Goal: Information Seeking & Learning: Learn about a topic

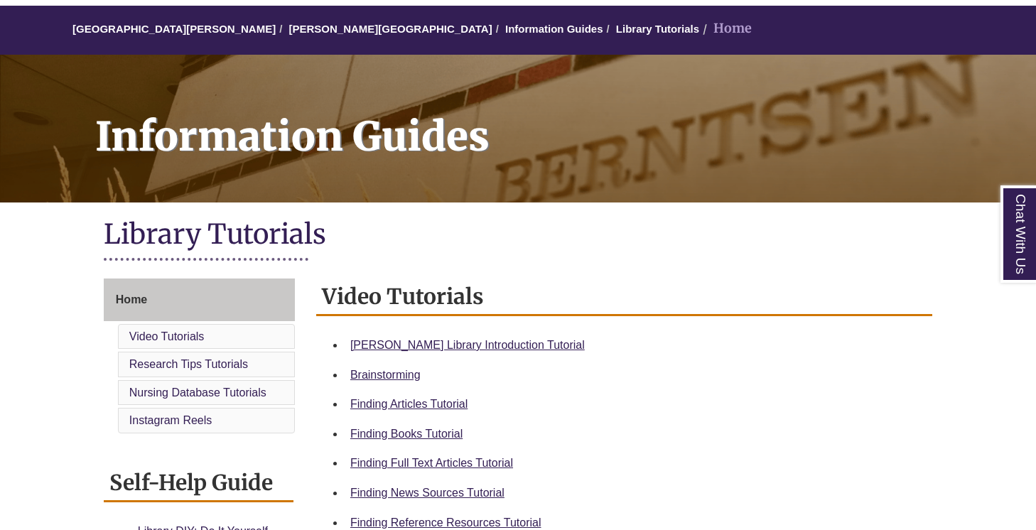
scroll to position [133, 0]
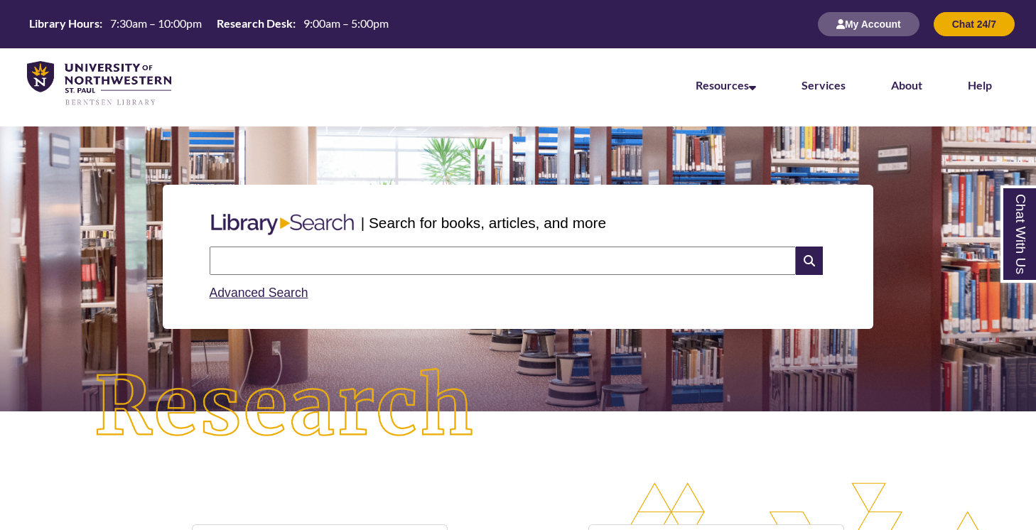
click at [414, 279] on div "Advanced Search" at bounding box center [519, 289] width 618 height 28
click at [414, 269] on input "text" at bounding box center [503, 261] width 586 height 28
type input "**********"
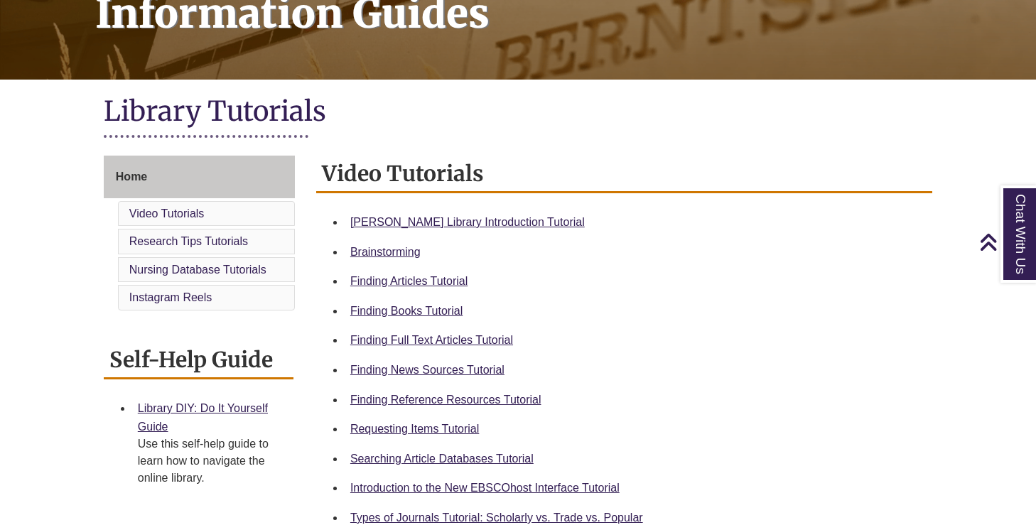
scroll to position [250, 0]
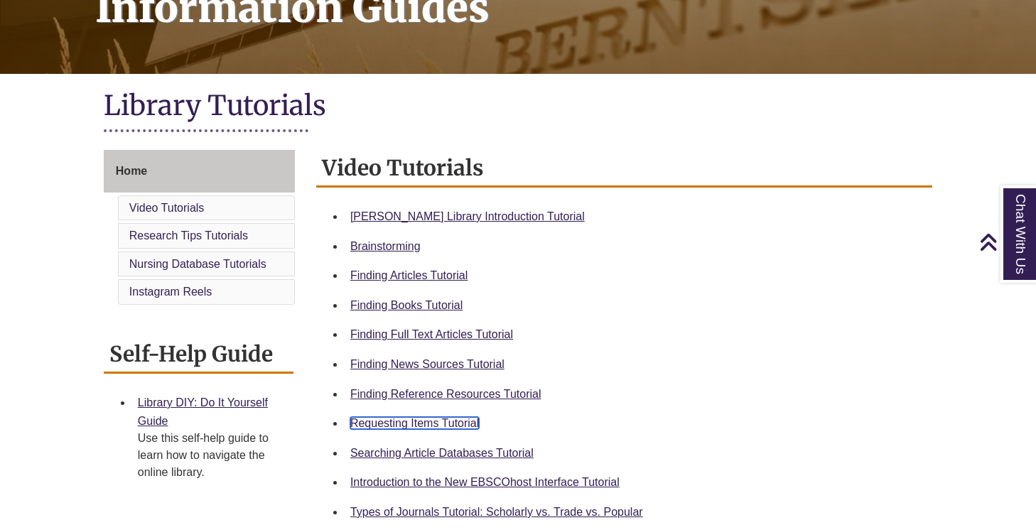
click at [432, 426] on link "Requesting Items Tutorial" at bounding box center [414, 423] width 129 height 12
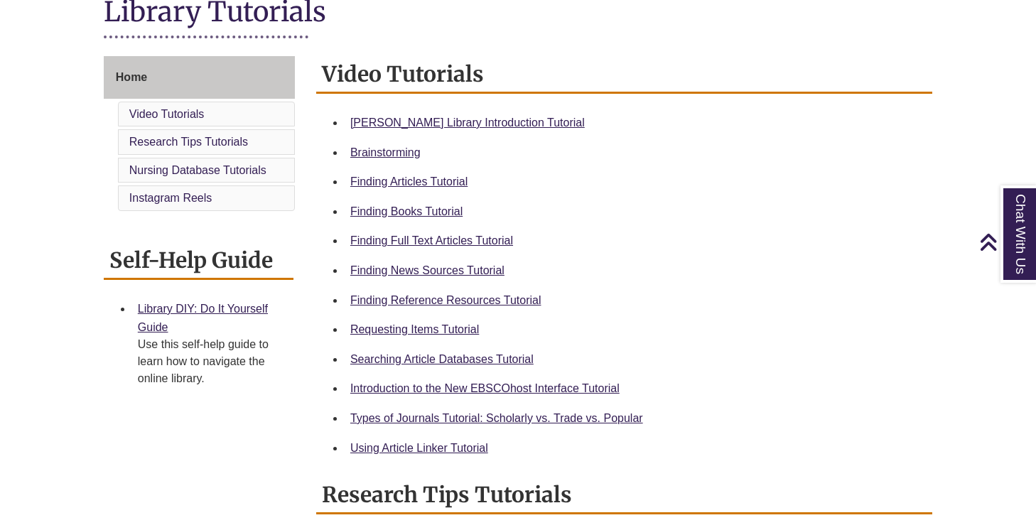
scroll to position [395, 0]
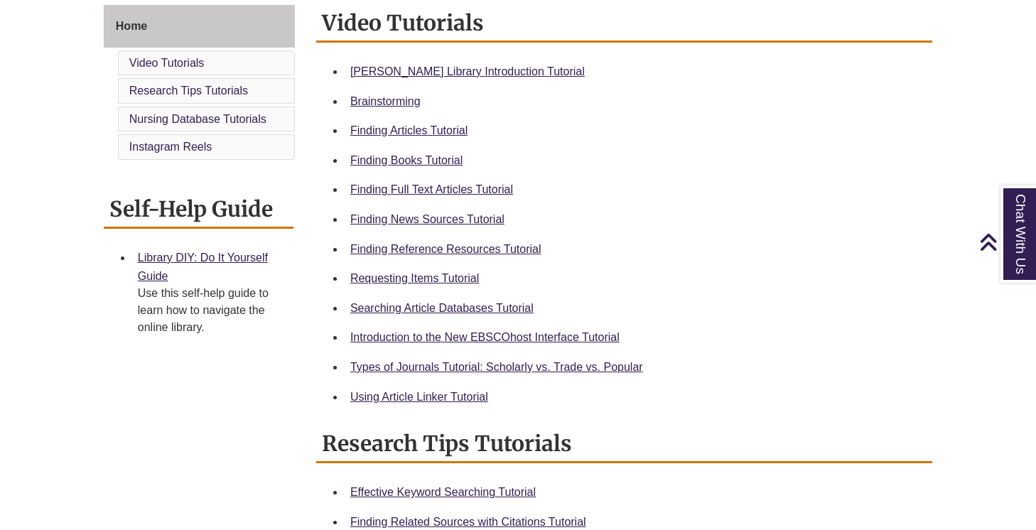
click at [479, 358] on li "Types of Journals Tutorial: Scholarly vs. Trade vs. Popular" at bounding box center [636, 368] width 582 height 30
click at [479, 367] on link "Types of Journals Tutorial: Scholarly vs. Trade vs. Popular" at bounding box center [496, 367] width 293 height 12
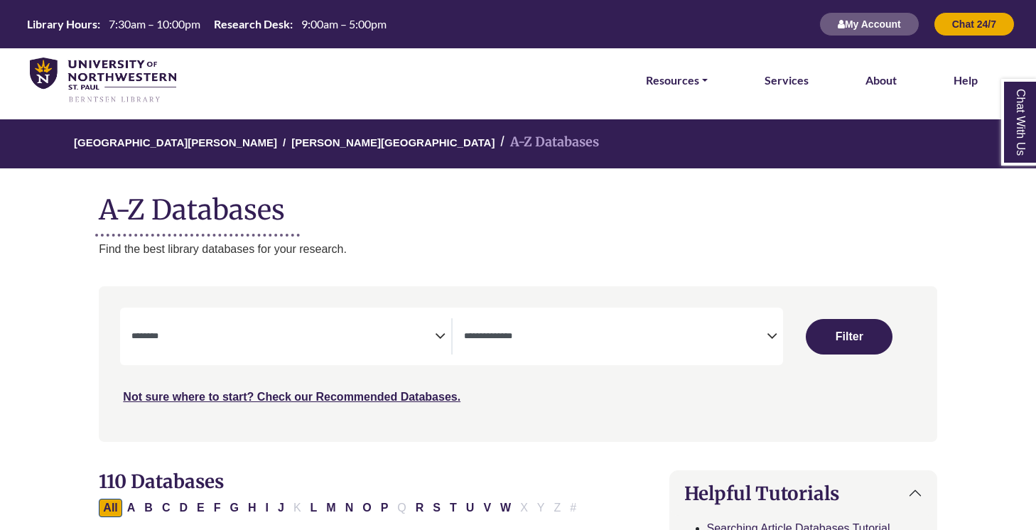
select select "Database Subject Filter"
select select "Database Types Filter"
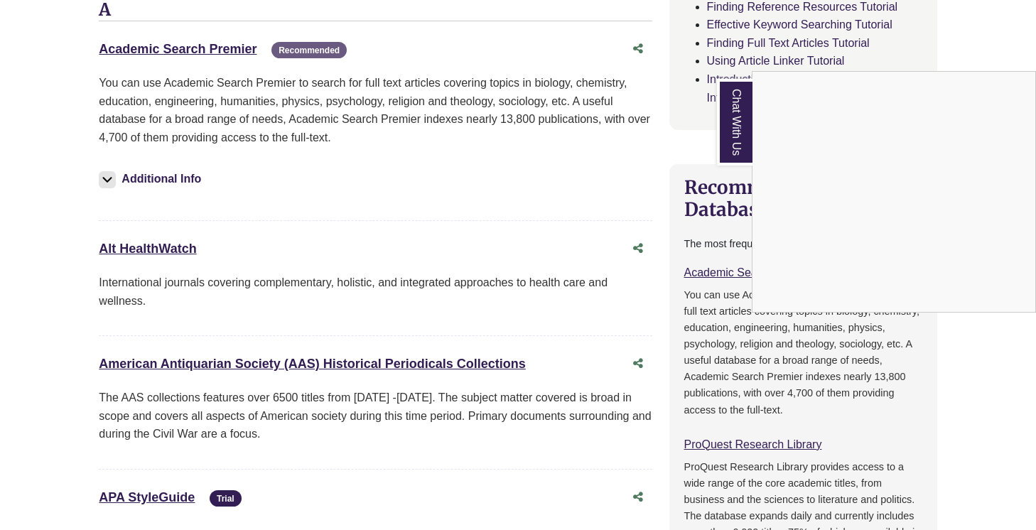
scroll to position [636, 0]
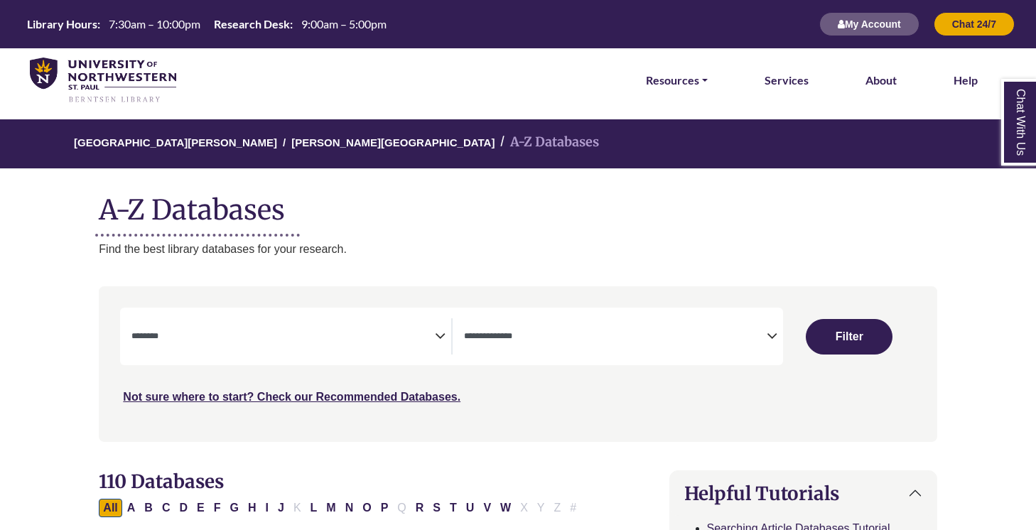
select select "Database Subject Filter"
select select "Database Types Filter"
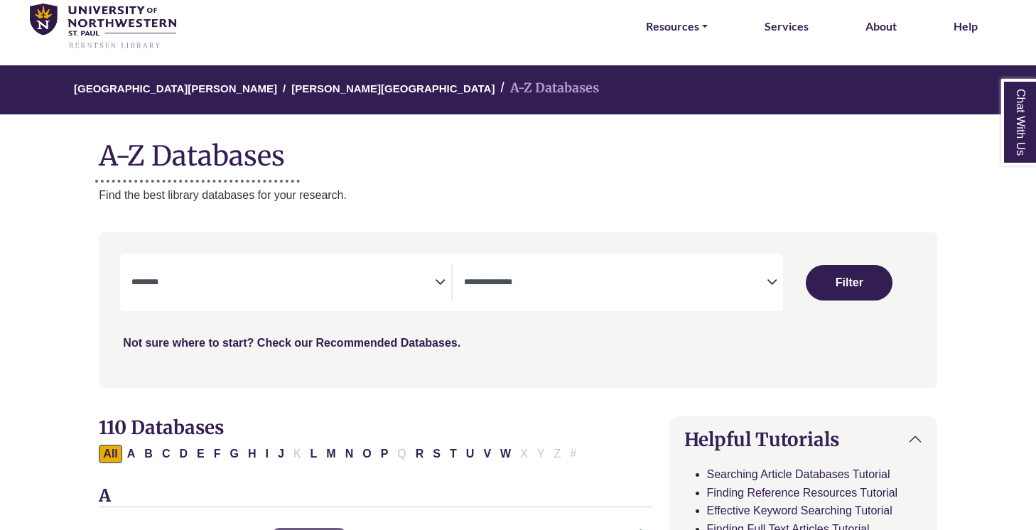
scroll to position [63, 0]
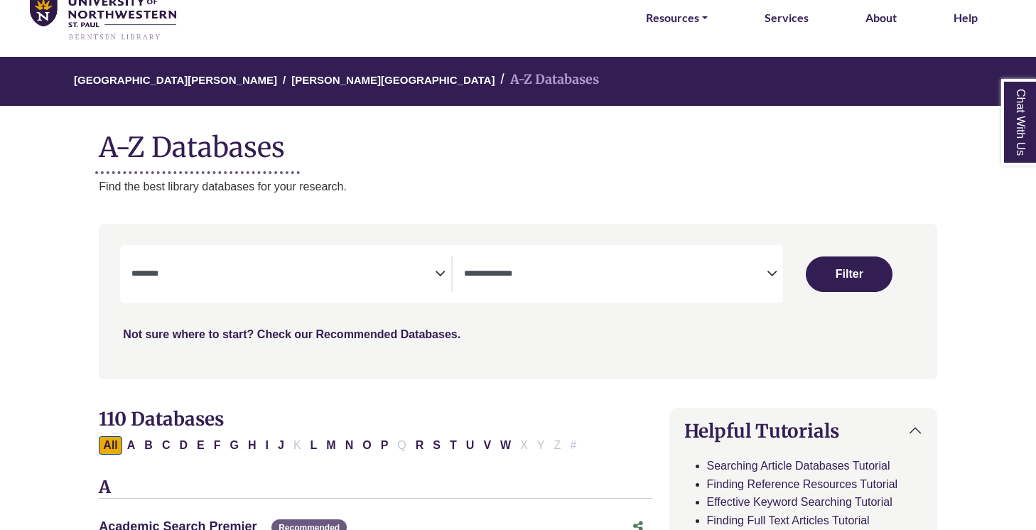
click at [248, 332] on link "Not sure where to start? Check our Recommended Databases." at bounding box center [292, 334] width 338 height 12
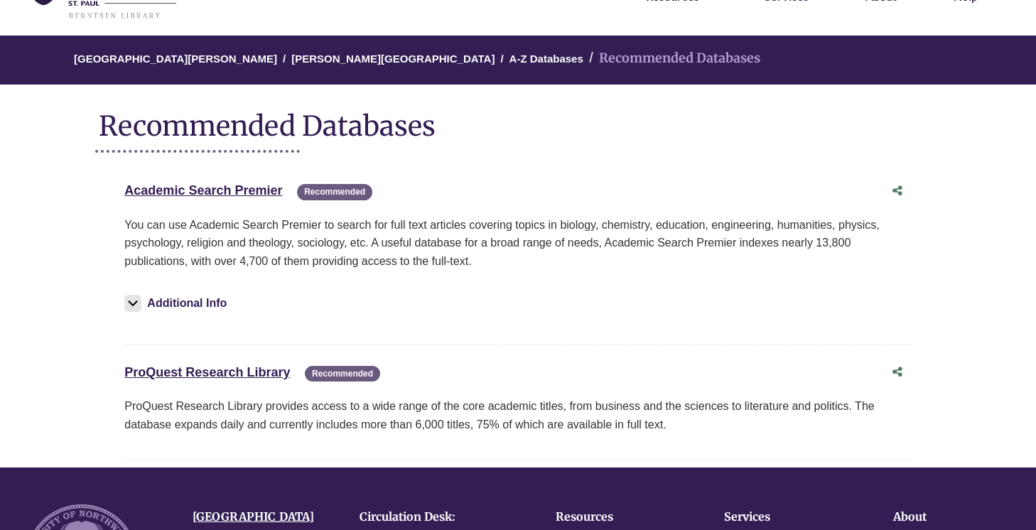
scroll to position [194, 0]
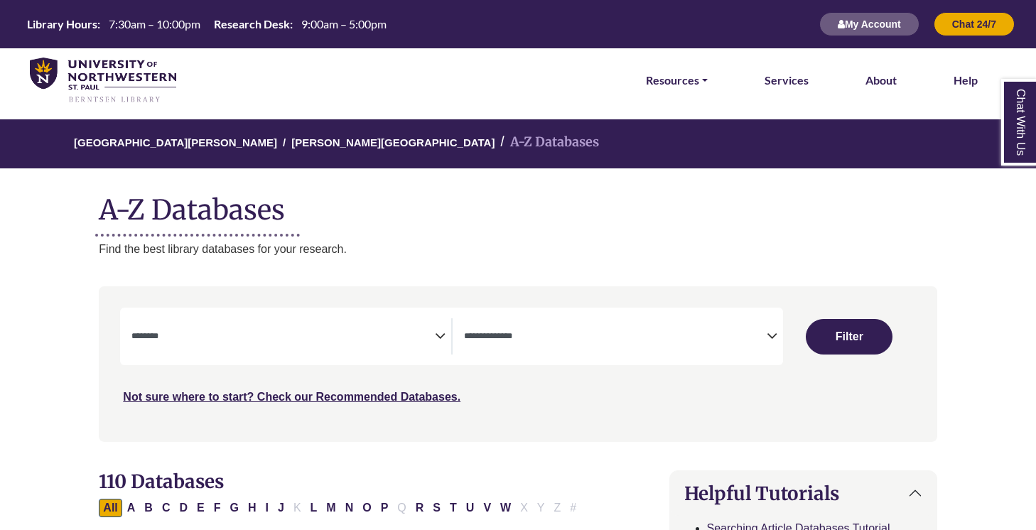
select select "Database Subject Filter"
select select "Database Types Filter"
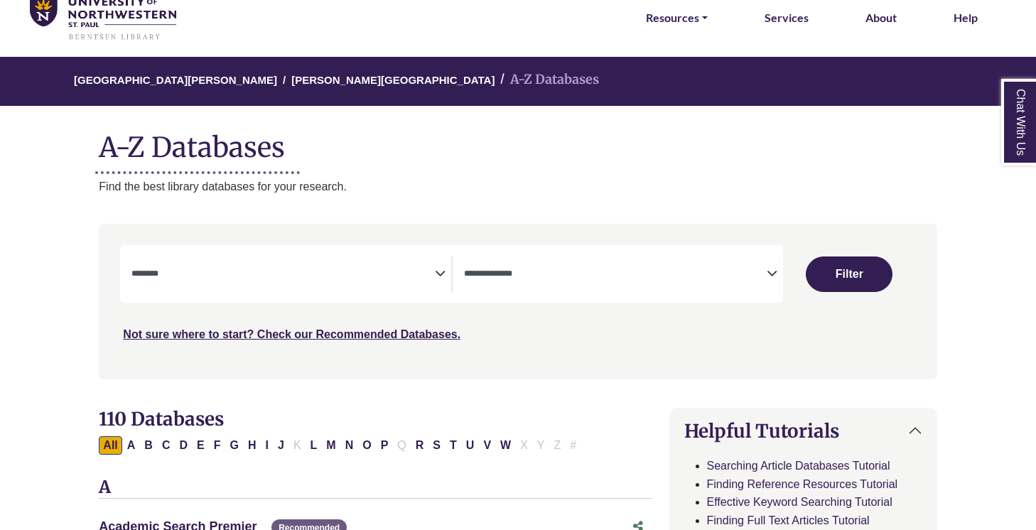
click at [439, 272] on icon "Search filters" at bounding box center [440, 271] width 11 height 21
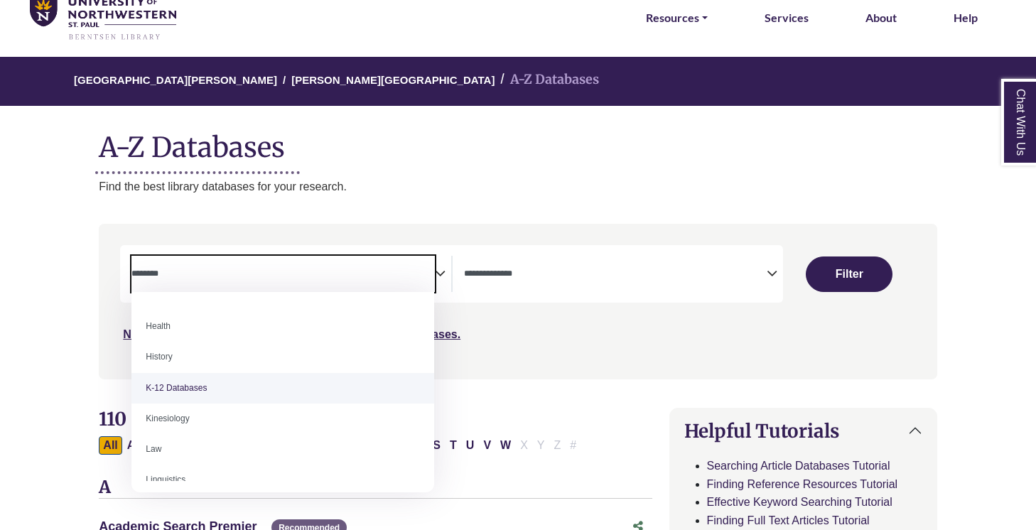
scroll to position [624, 0]
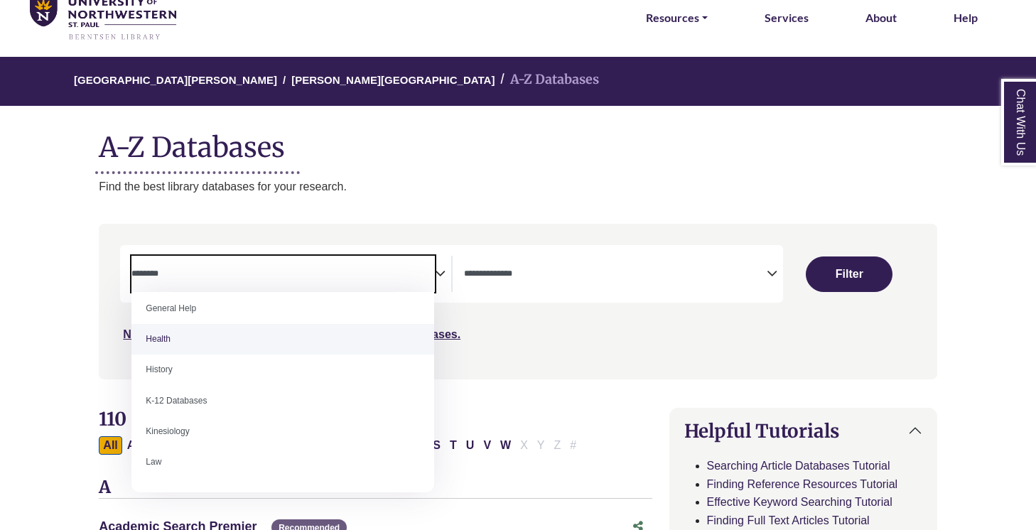
select select "*****"
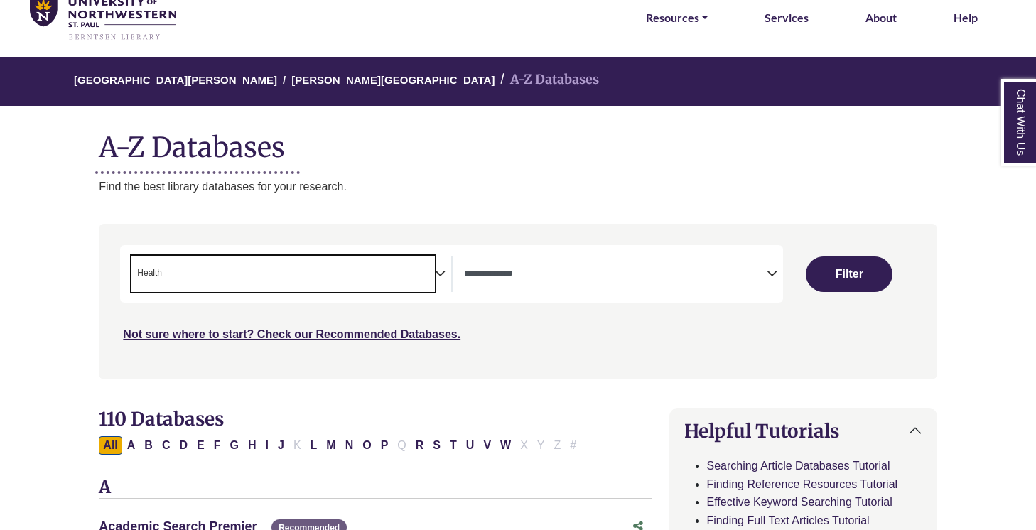
scroll to position [291, 0]
click at [774, 274] on icon "Search filters" at bounding box center [772, 271] width 11 height 21
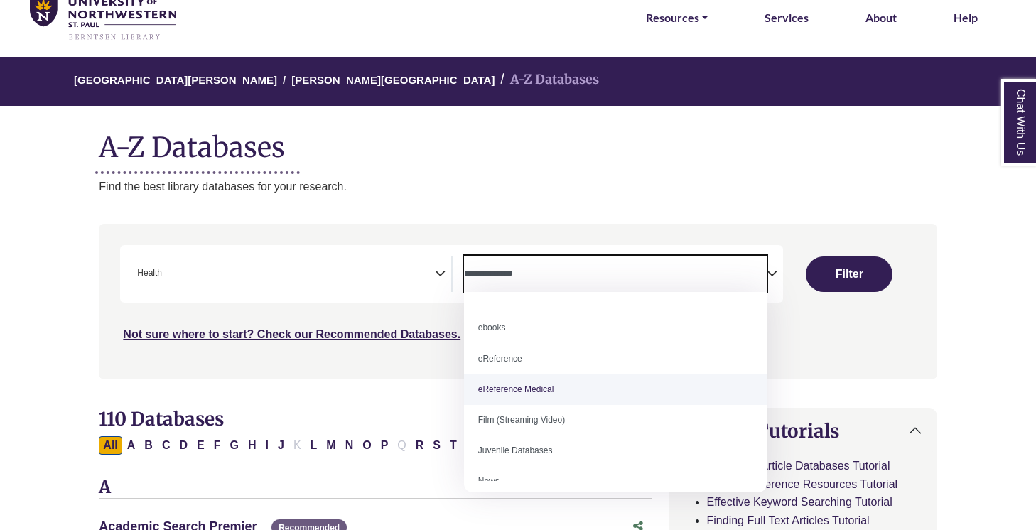
scroll to position [0, 0]
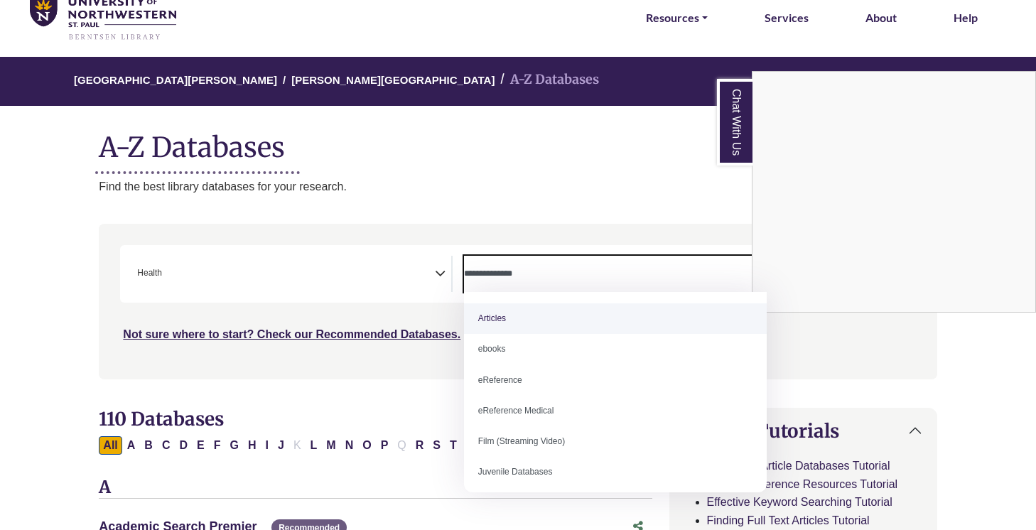
select select "*****"
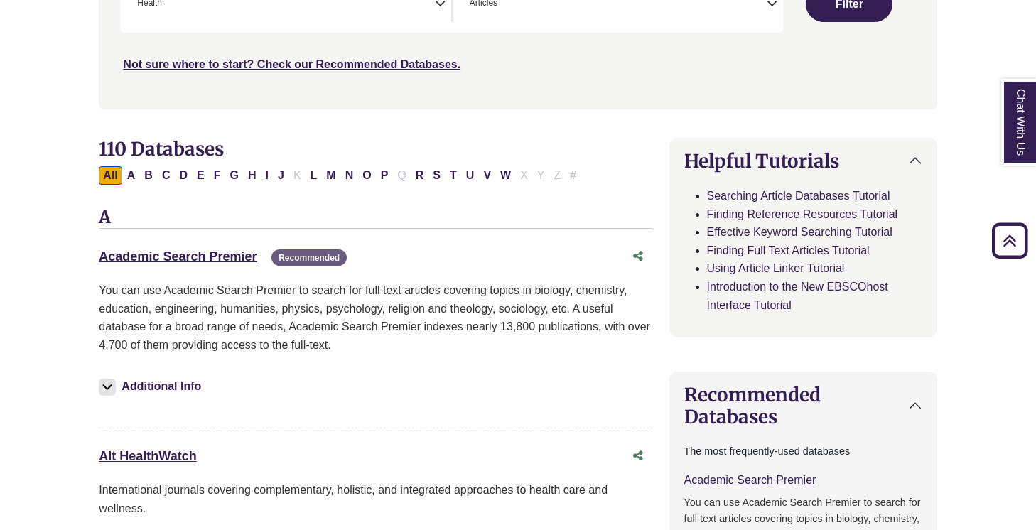
scroll to position [336, 0]
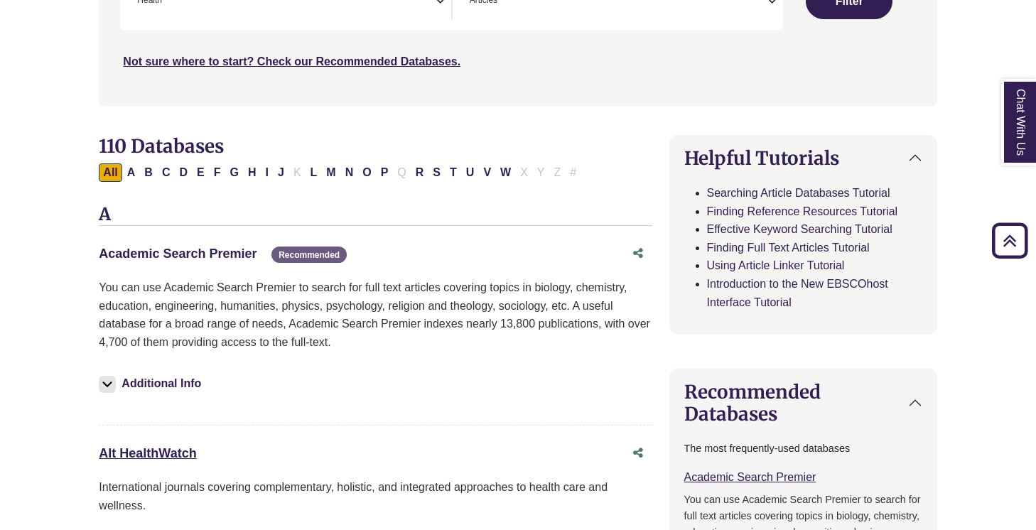
click at [184, 256] on link "Academic Search Premier This link opens in a new window" at bounding box center [178, 254] width 158 height 14
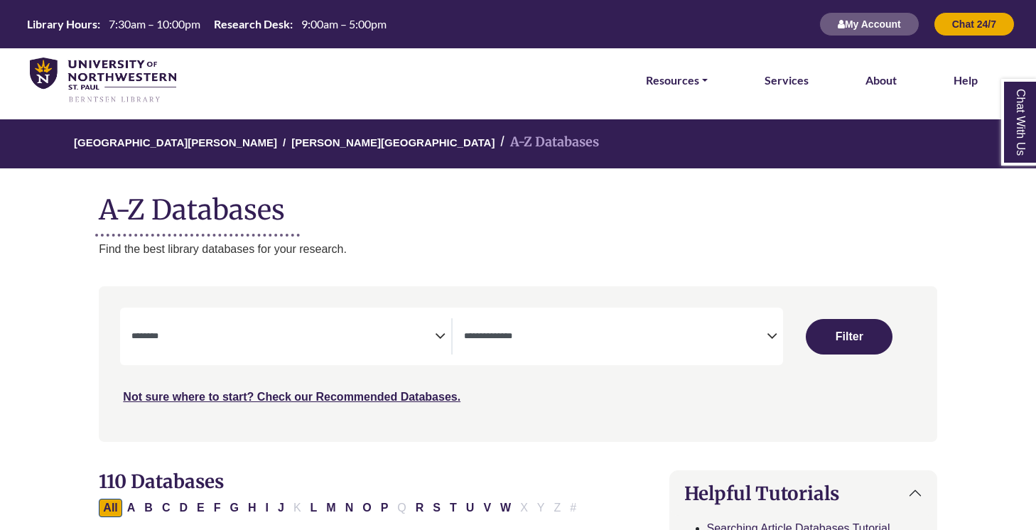
select select "Database Subject Filter"
select select "Database Types Filter"
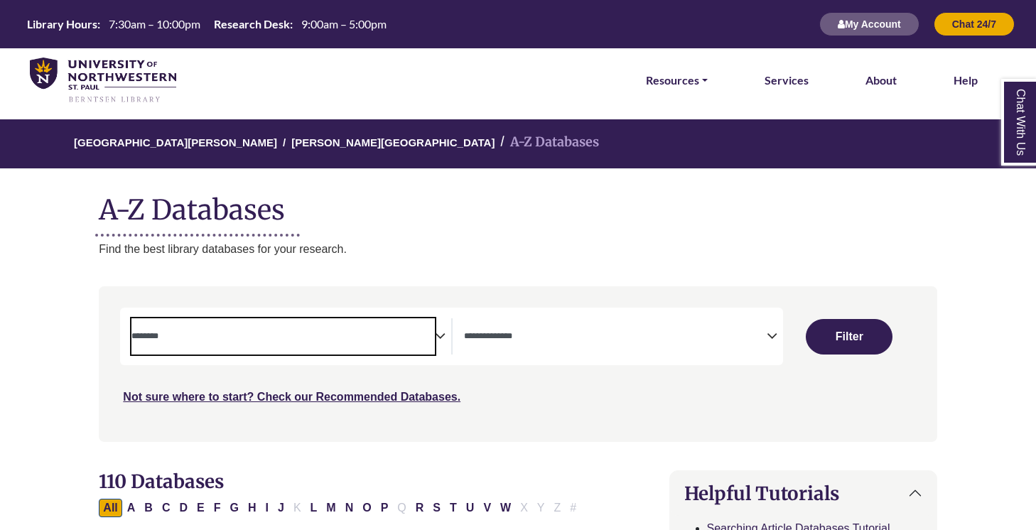
click at [375, 328] on span "Search filters" at bounding box center [283, 334] width 303 height 12
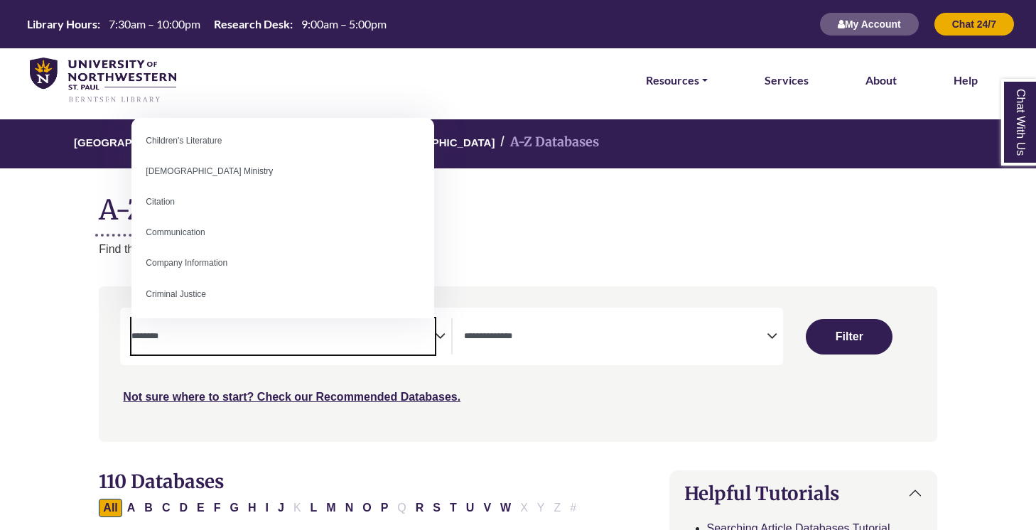
scroll to position [270, 0]
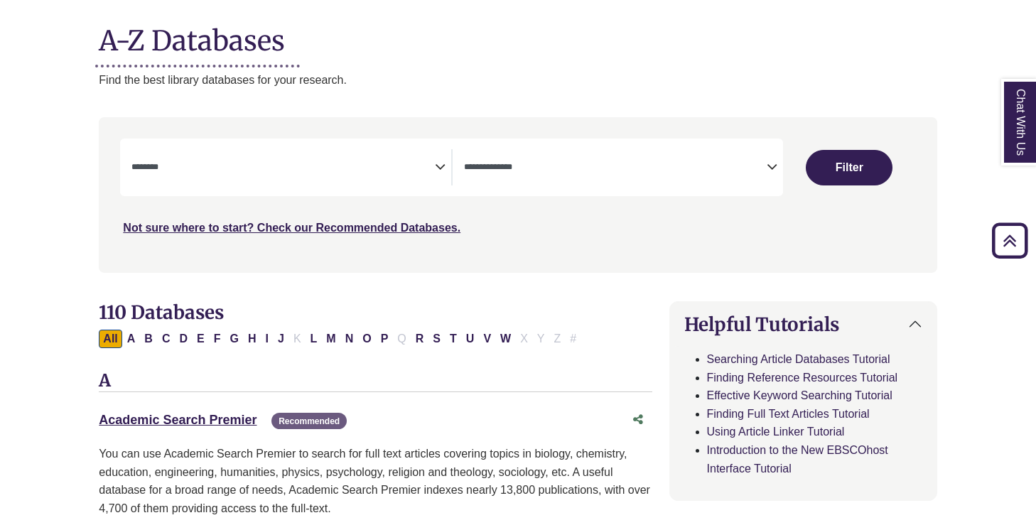
scroll to position [0, 0]
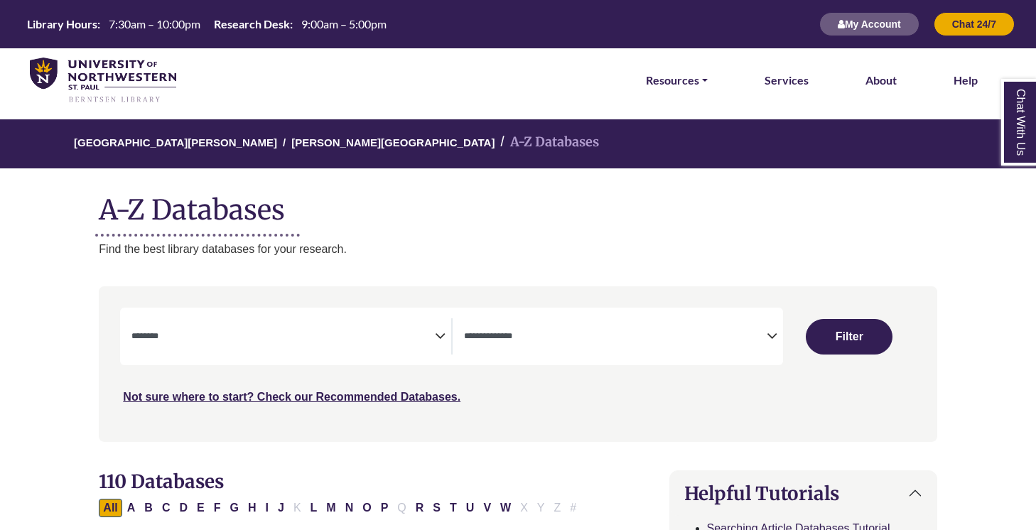
click at [409, 345] on span "Search filters" at bounding box center [283, 336] width 303 height 36
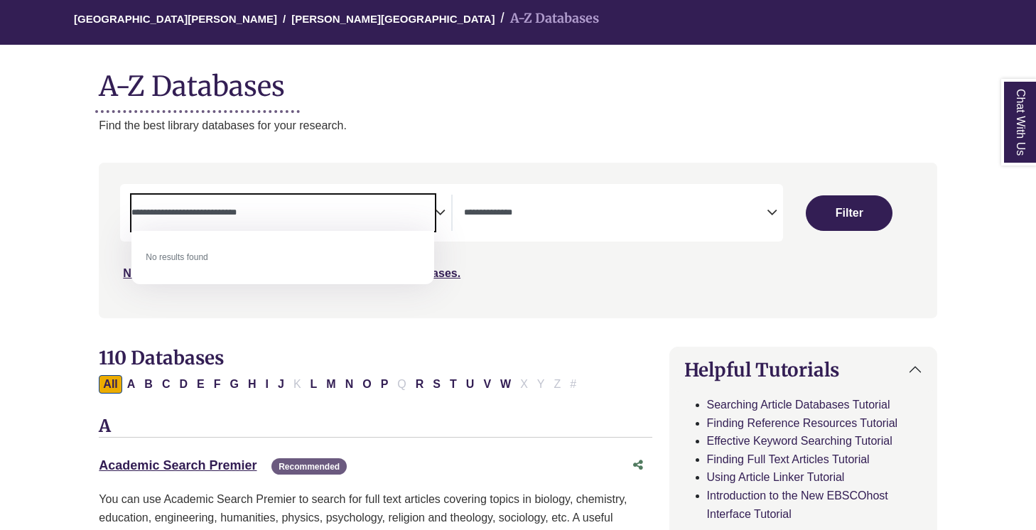
type textarea "**********"
click at [574, 302] on div "Search filters" at bounding box center [517, 240] width 821 height 144
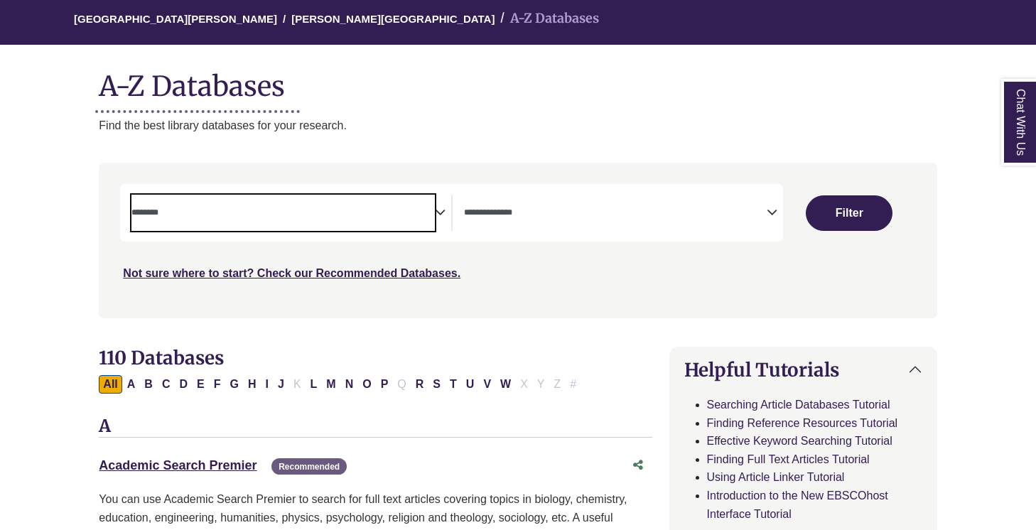
click at [429, 227] on span "Search filters" at bounding box center [283, 213] width 303 height 36
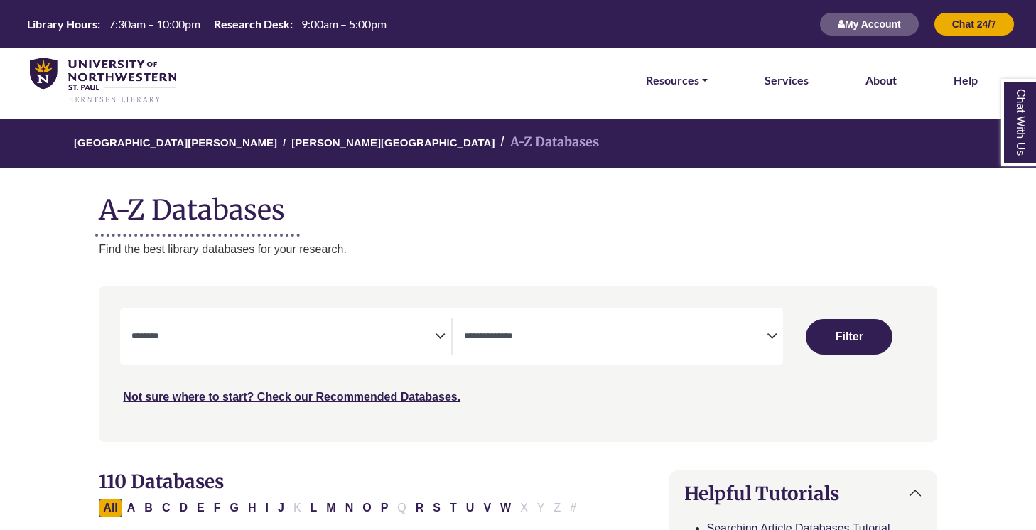
select select "Database Subject Filter"
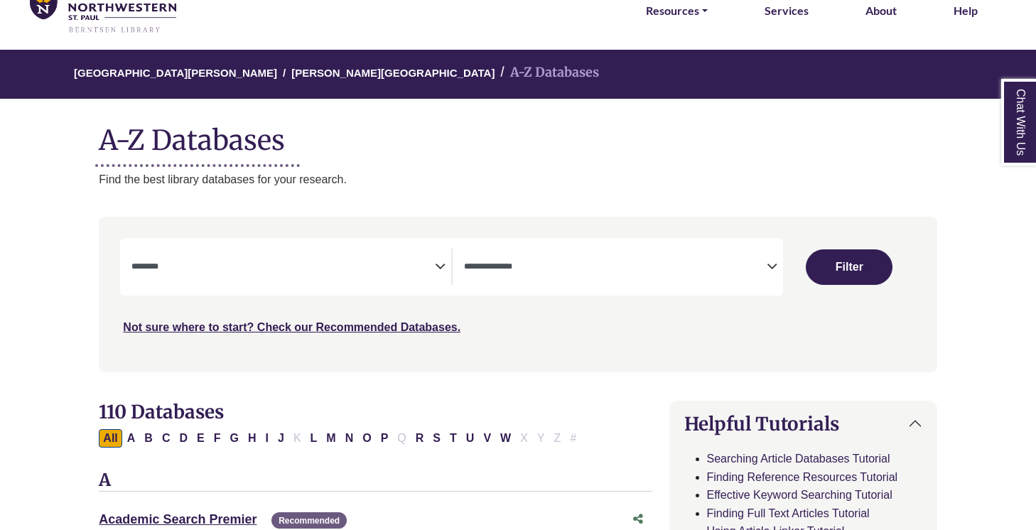
scroll to position [72, 0]
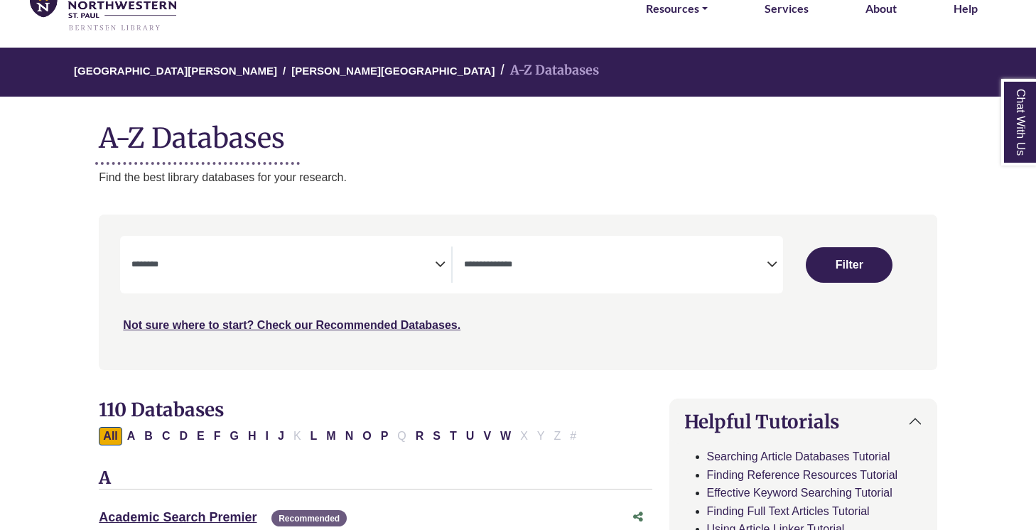
click at [477, 266] on textarea "Search" at bounding box center [615, 265] width 303 height 11
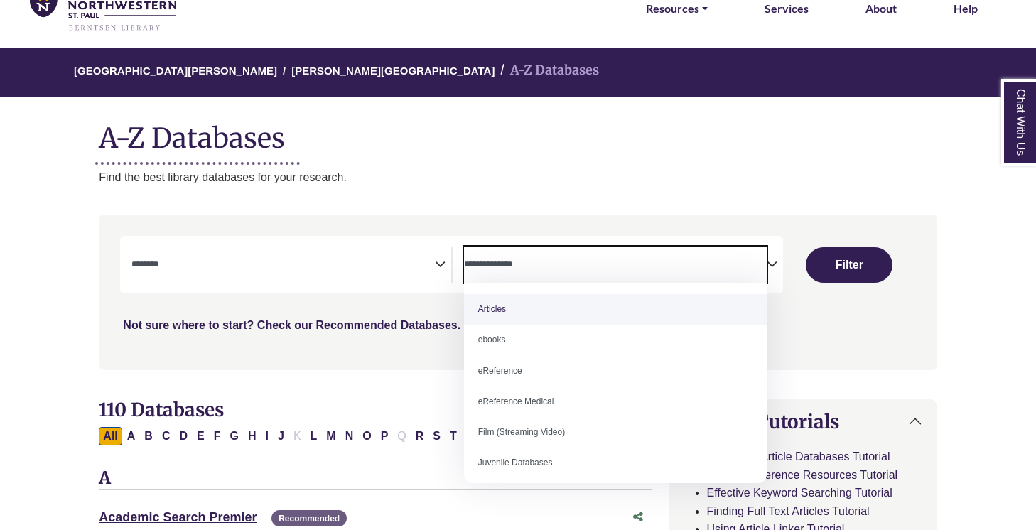
select select "*****"
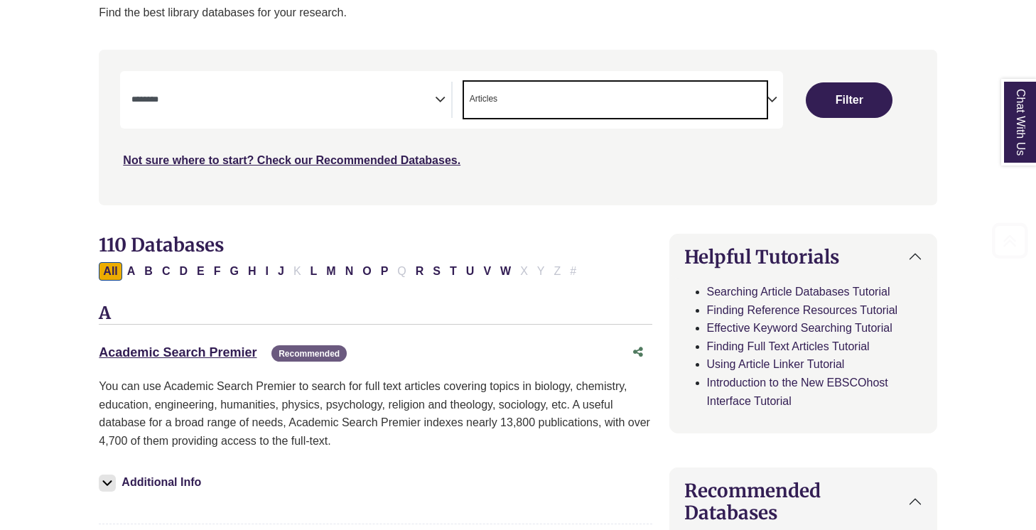
scroll to position [245, 0]
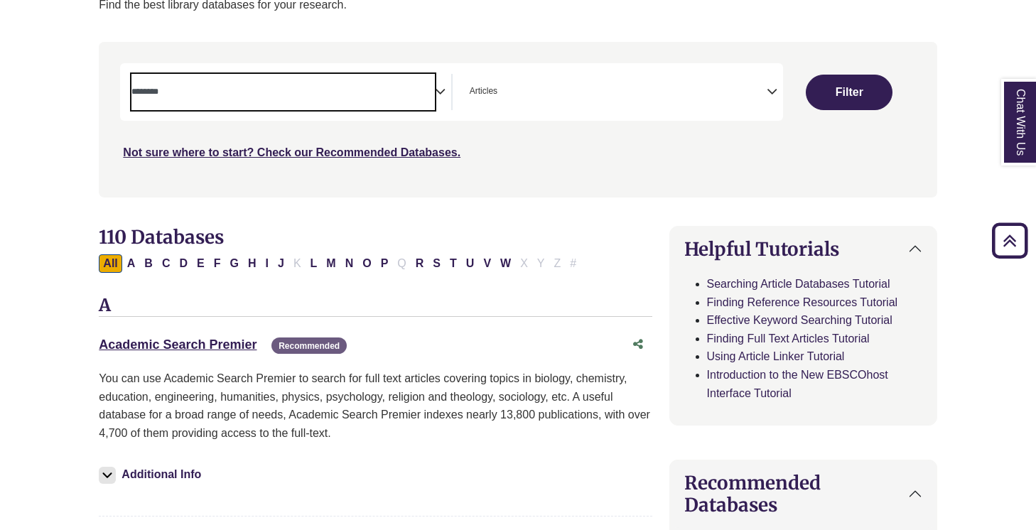
click at [400, 106] on span "Search filters" at bounding box center [283, 92] width 303 height 36
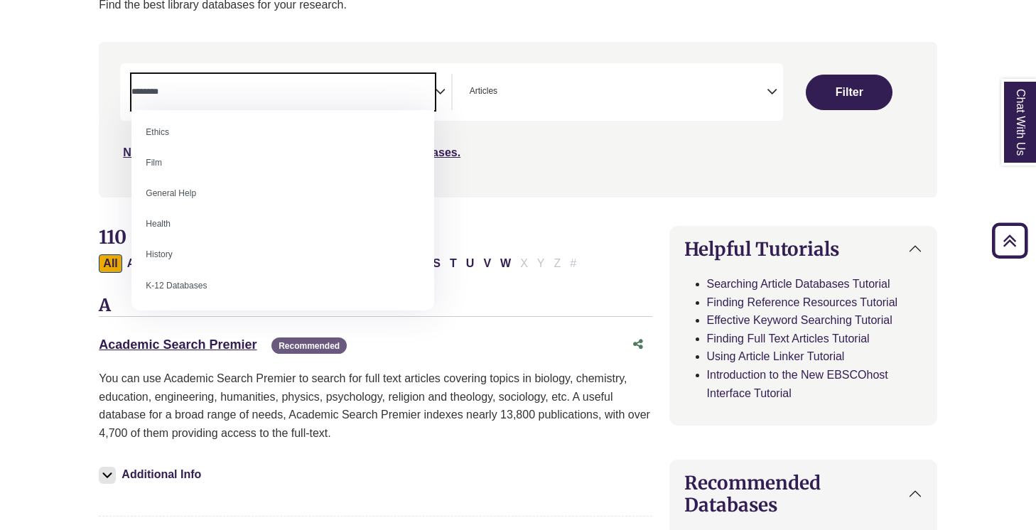
scroll to position [562, 0]
select select "*****"
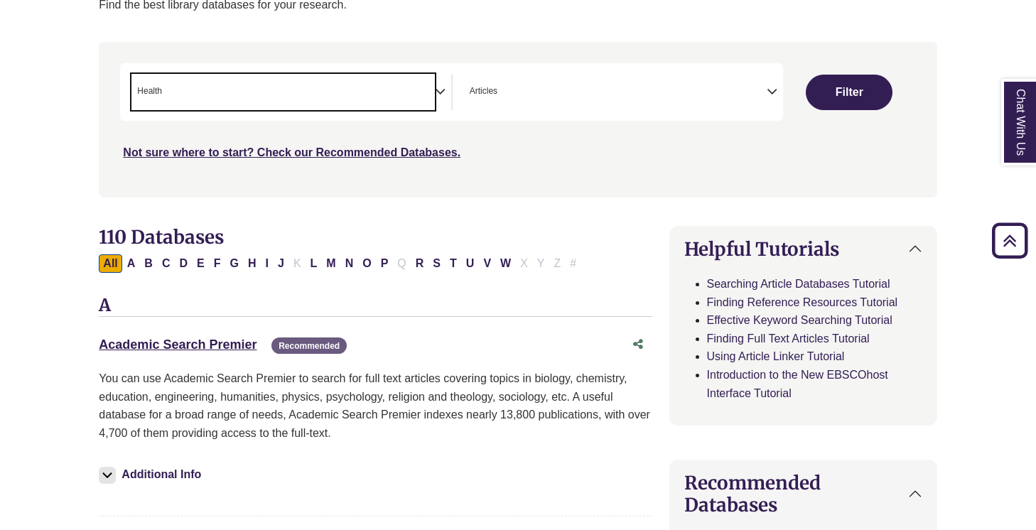
scroll to position [291, 0]
click at [842, 92] on button "Filter" at bounding box center [849, 93] width 87 height 36
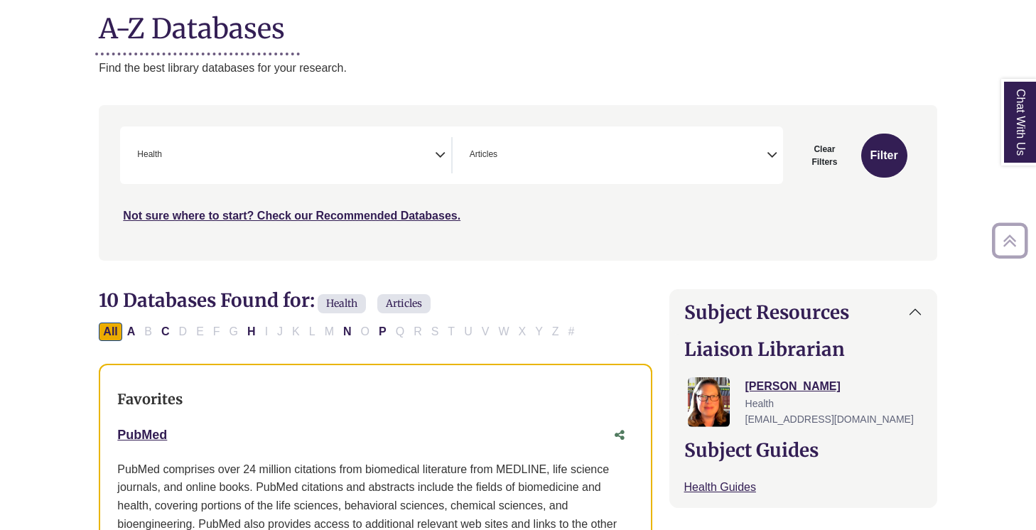
scroll to position [242, 0]
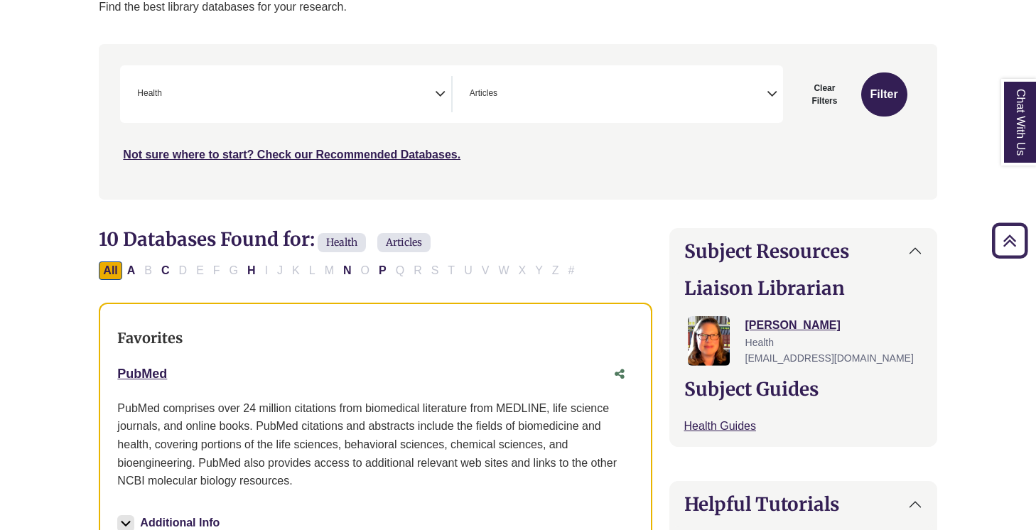
click at [380, 362] on div "PubMed This link opens in a new window" at bounding box center [375, 374] width 516 height 27
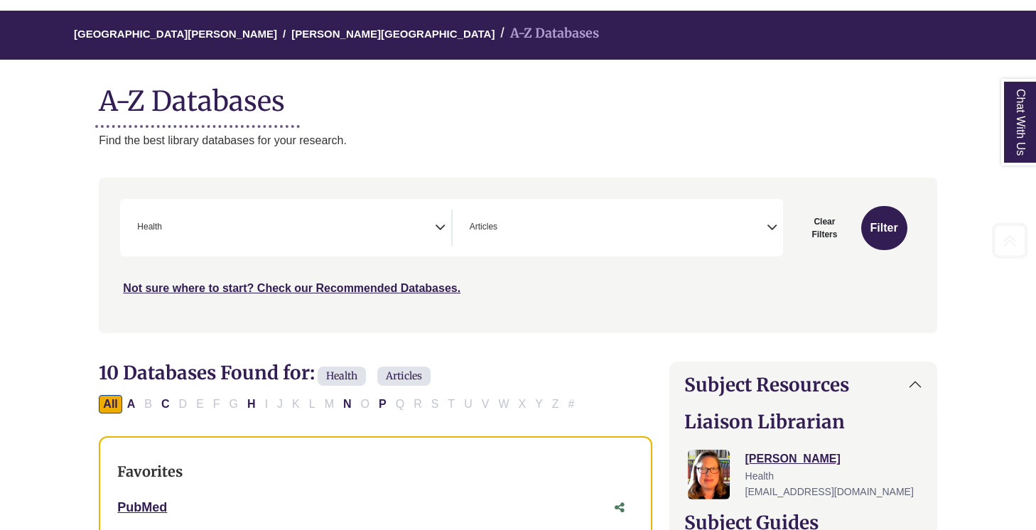
scroll to position [203, 0]
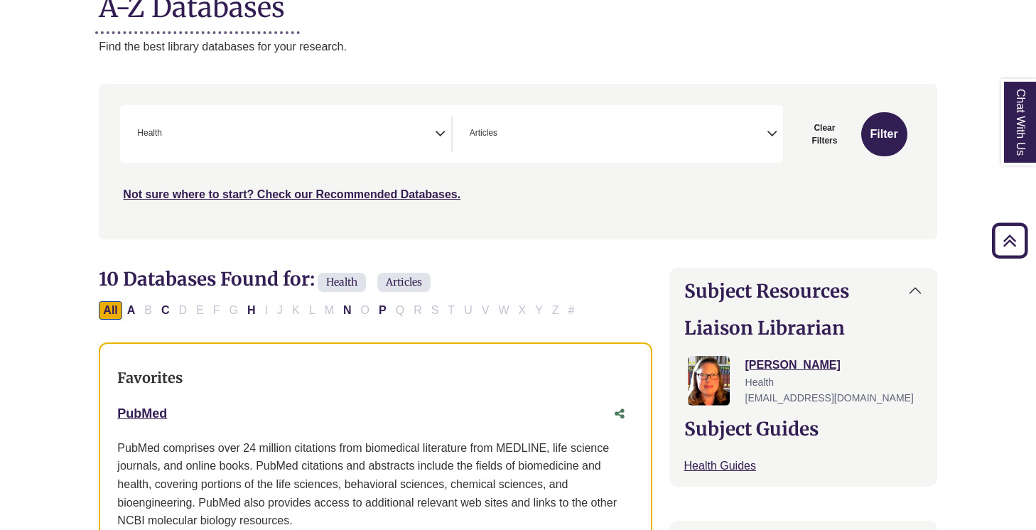
click at [260, 267] on span "10 Databases Found for:" at bounding box center [207, 278] width 216 height 23
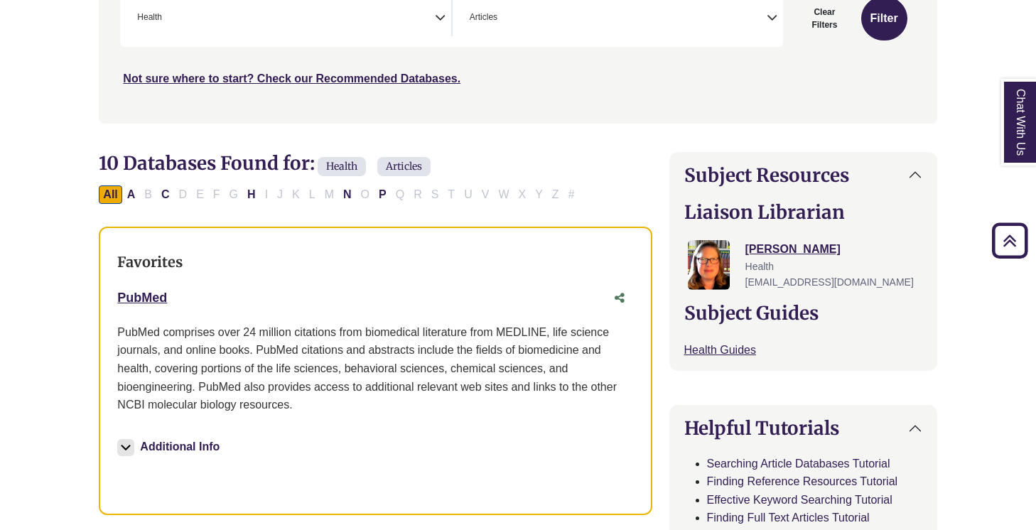
scroll to position [319, 0]
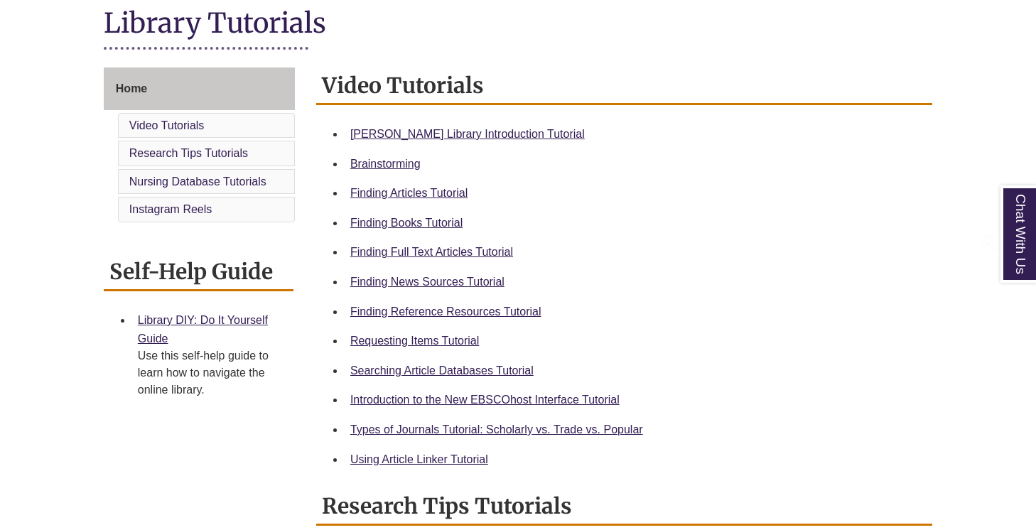
scroll to position [367, 0]
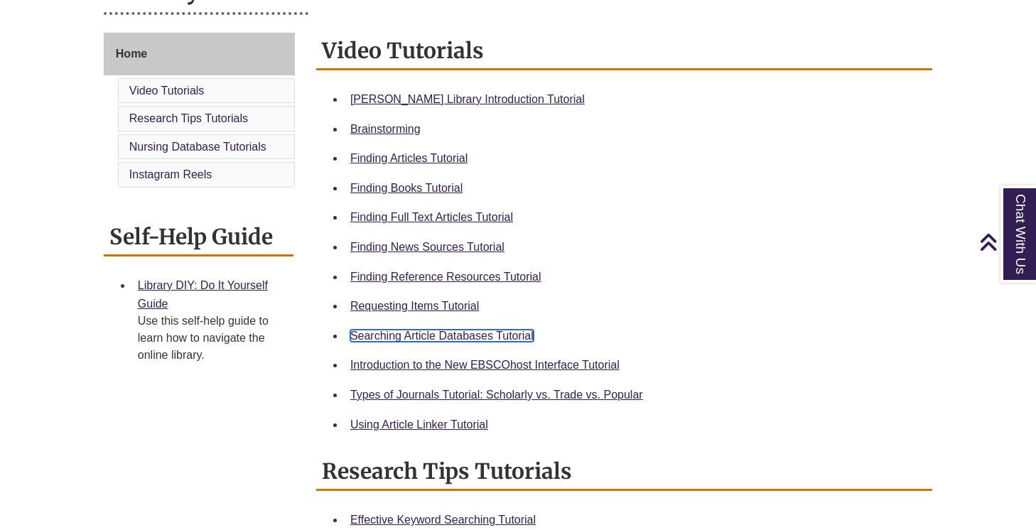
click at [424, 331] on link "Searching Article Databases Tutorial" at bounding box center [441, 336] width 183 height 12
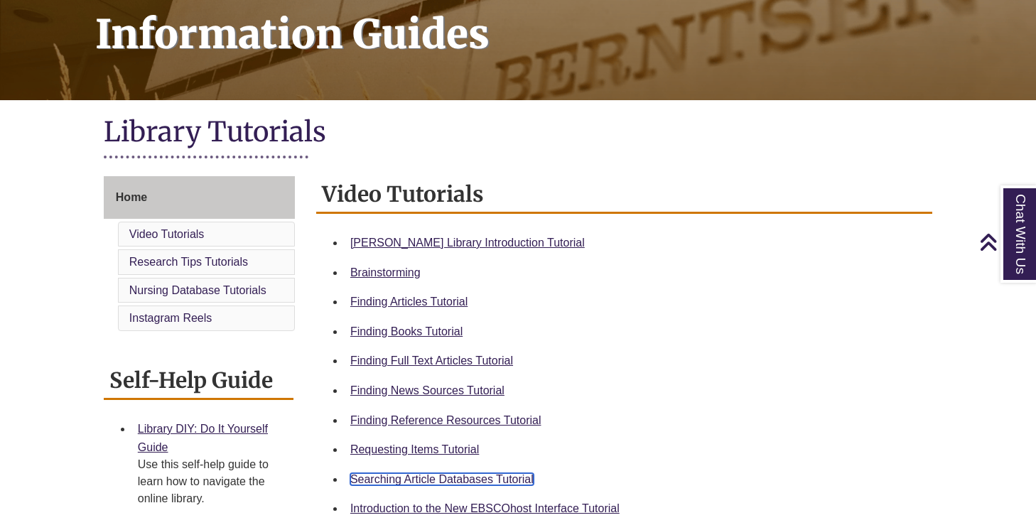
scroll to position [134, 0]
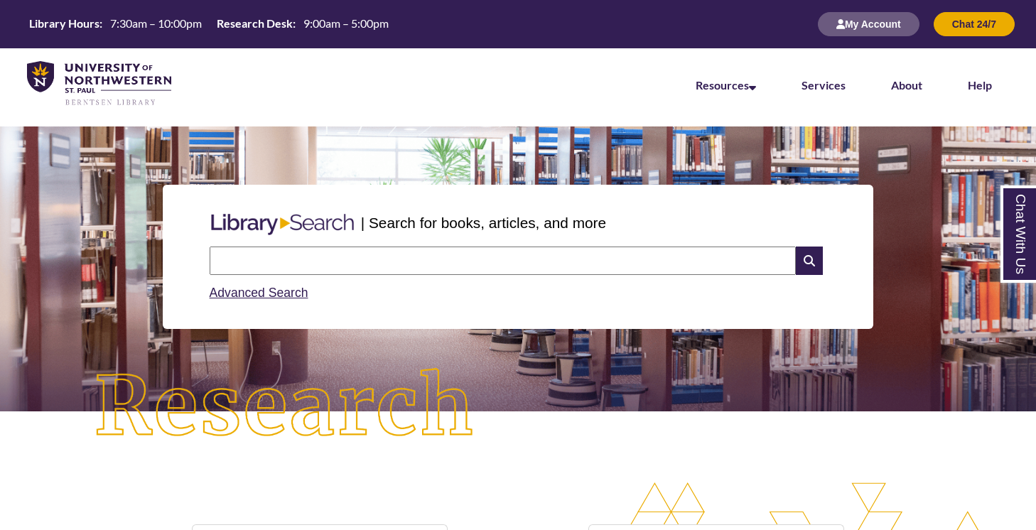
click at [595, 273] on input "text" at bounding box center [503, 261] width 586 height 28
click at [400, 256] on input "******" at bounding box center [503, 261] width 586 height 28
type input "**********"
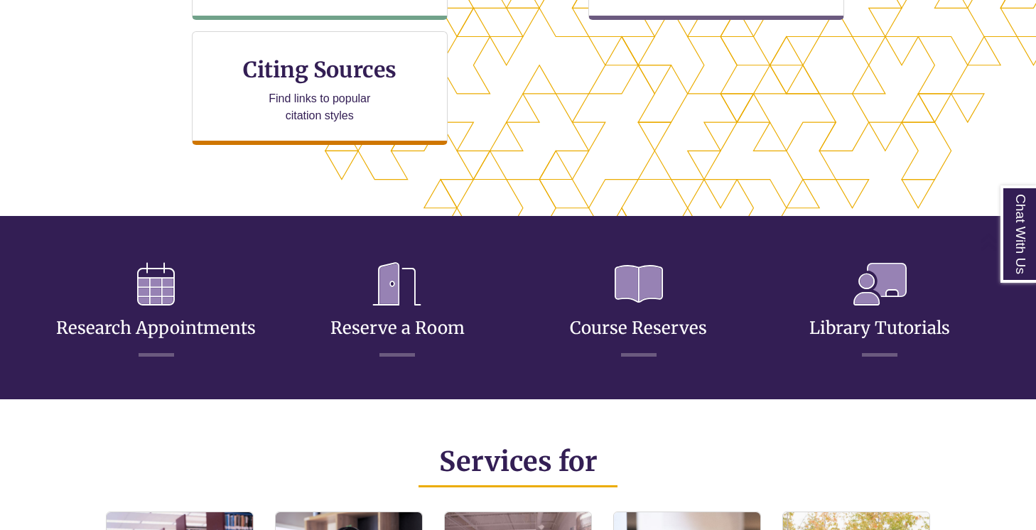
scroll to position [440, 0]
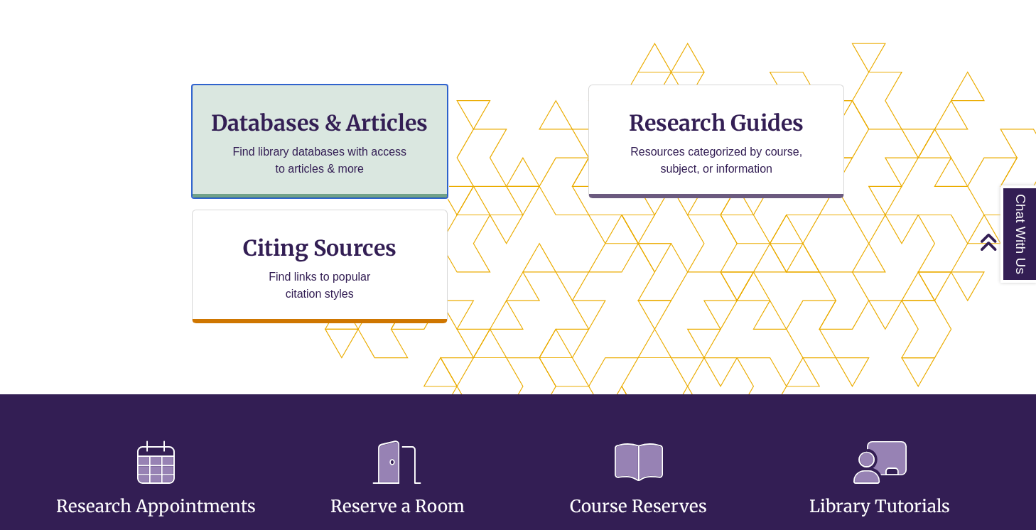
click at [336, 168] on p "Find library databases with access to articles & more" at bounding box center [320, 161] width 186 height 34
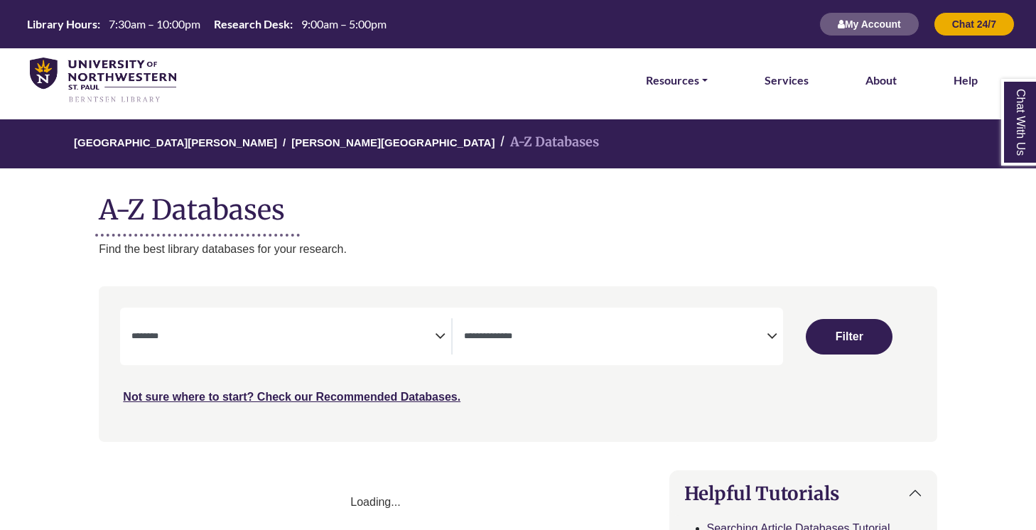
select select "Database Subject Filter"
select select "Database Types Filter"
select select "Database Subject Filter"
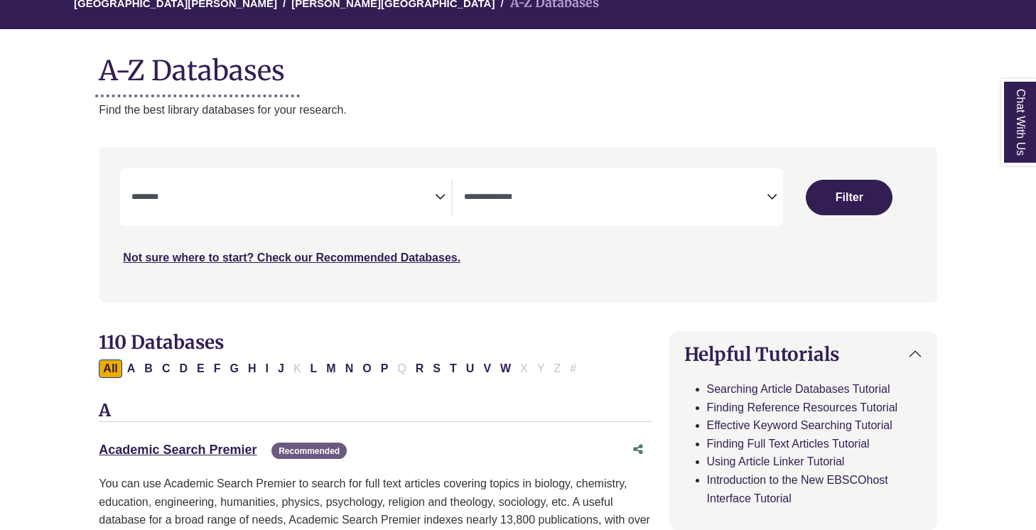
scroll to position [151, 0]
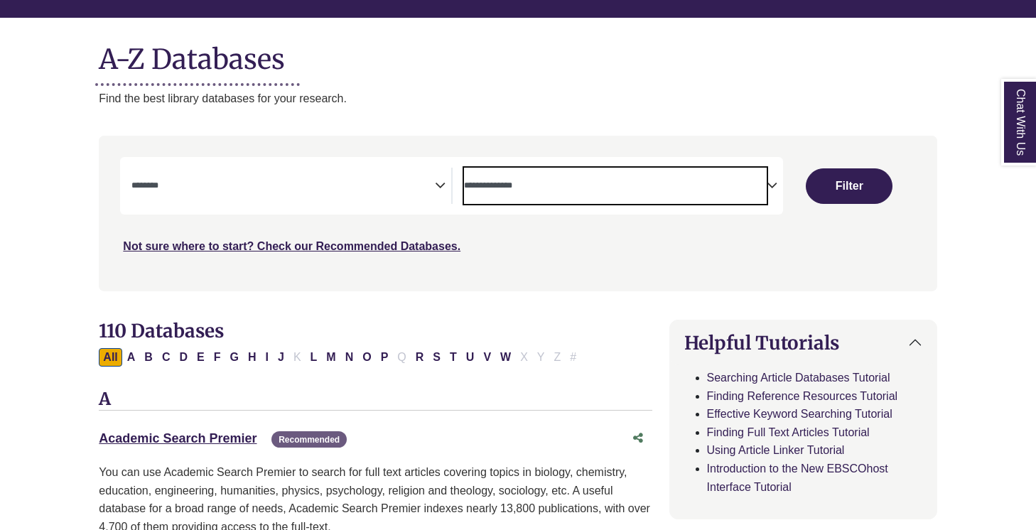
click at [554, 202] on span "Search filters" at bounding box center [615, 186] width 303 height 36
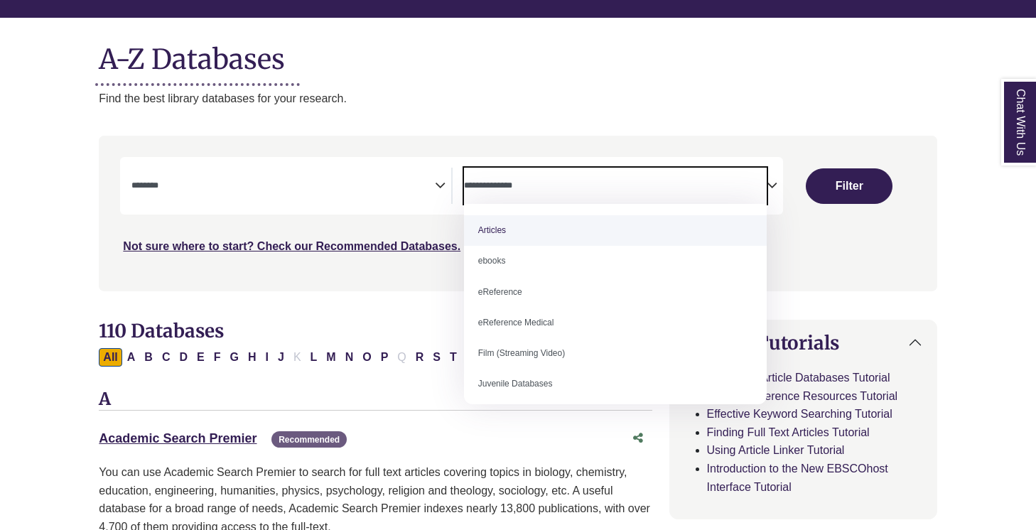
select select "*****"
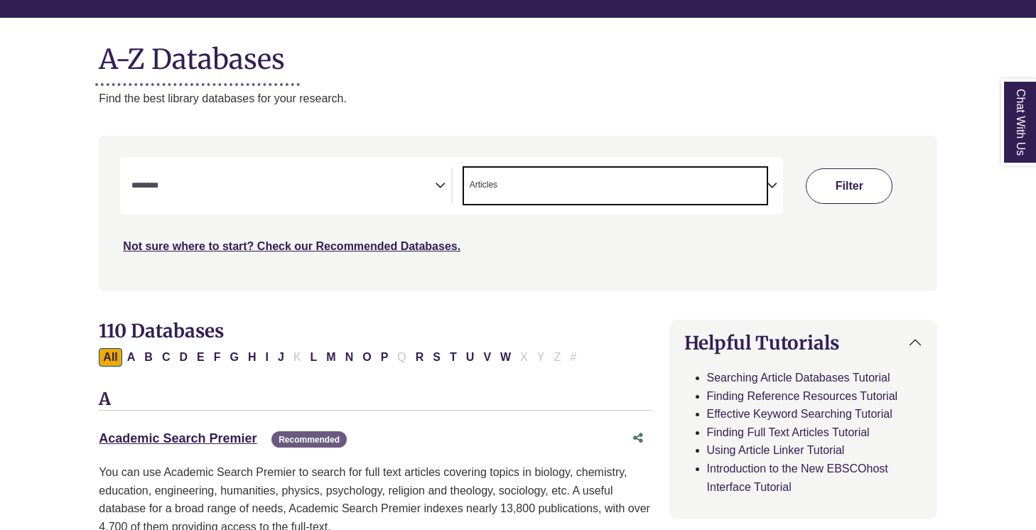
click at [868, 191] on button "Filter" at bounding box center [849, 186] width 87 height 36
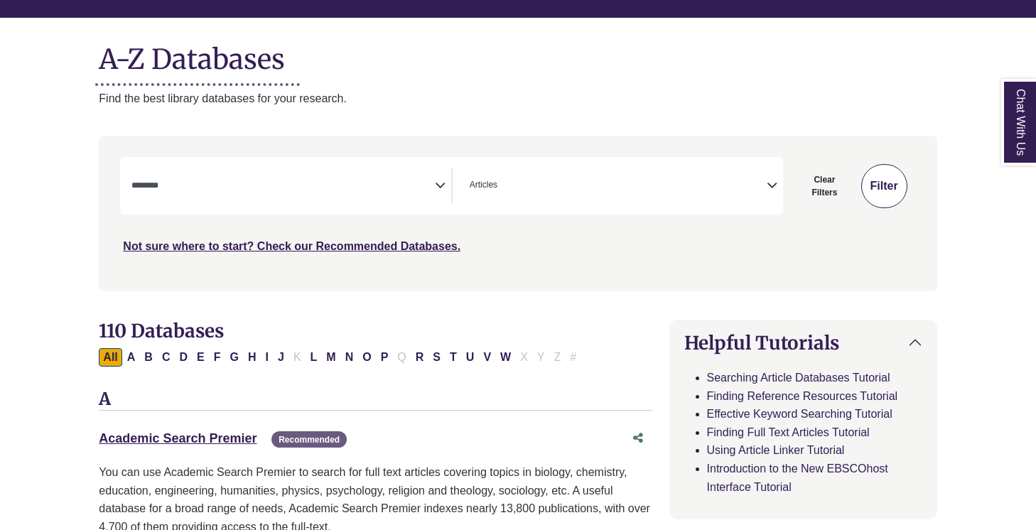
select select "Database Subject Filter"
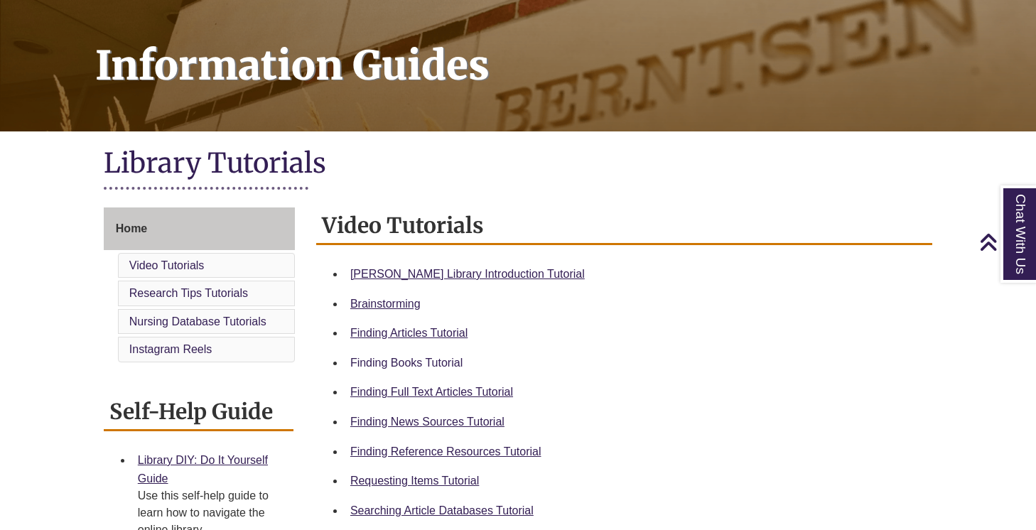
scroll to position [193, 0]
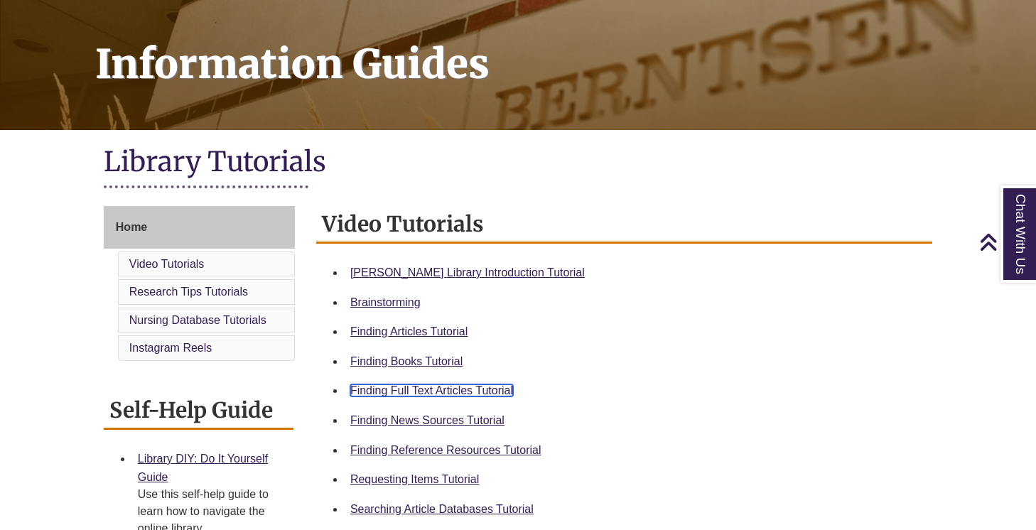
click at [424, 392] on link "Finding Full Text Articles Tutorial" at bounding box center [431, 391] width 163 height 12
